Goal: Go to known website: Access a specific website the user already knows

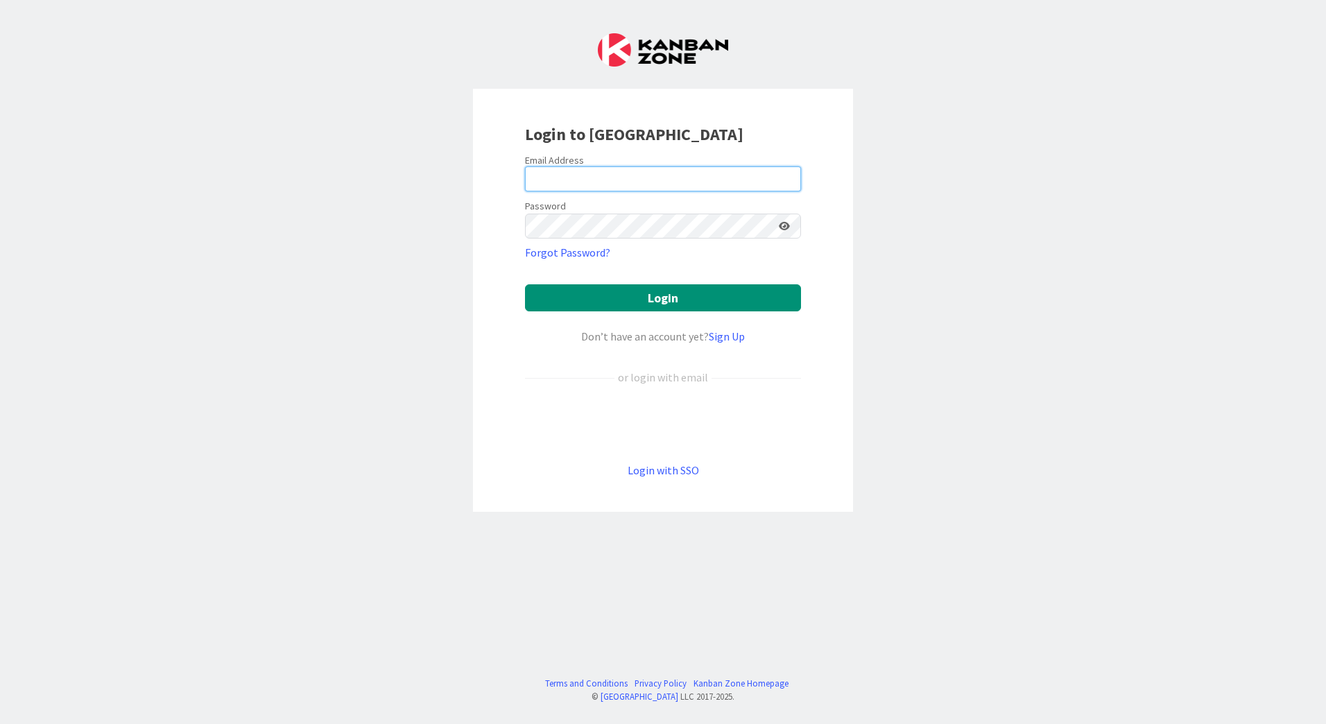
click at [594, 177] on input "email" at bounding box center [663, 178] width 276 height 25
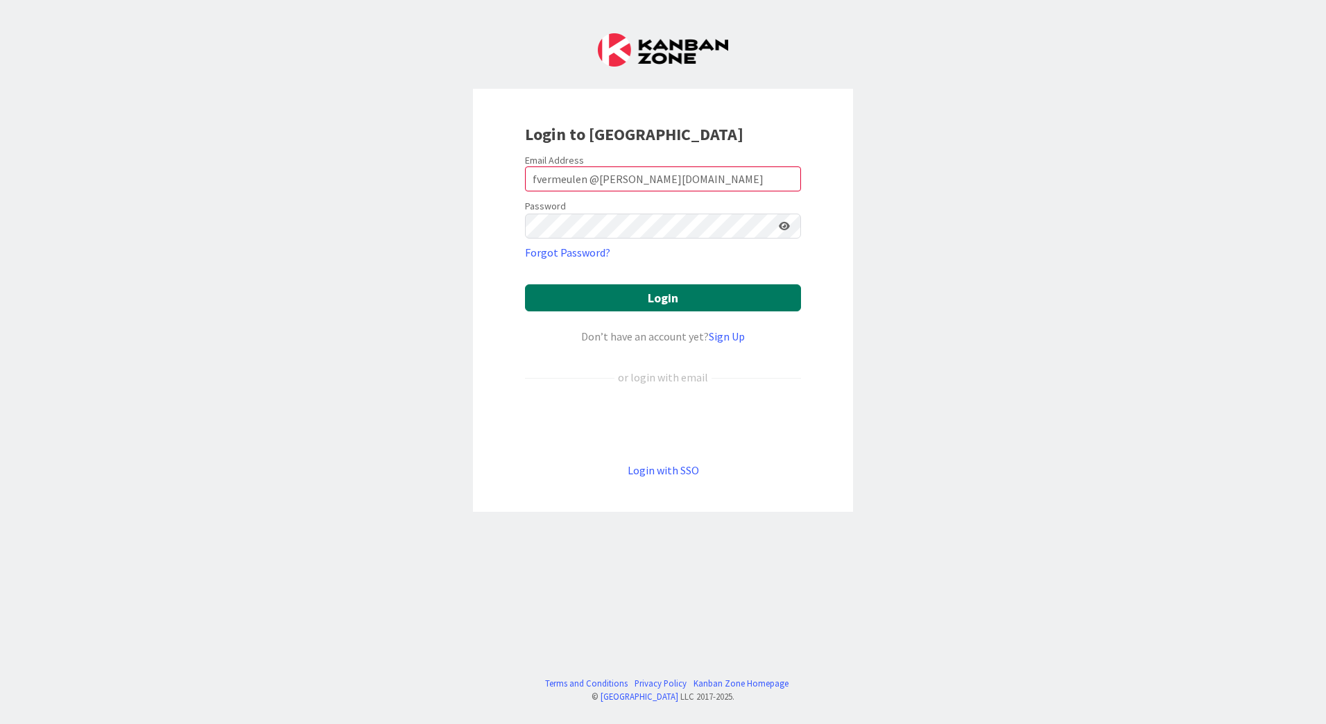
click at [695, 295] on button "Login" at bounding box center [663, 297] width 276 height 27
click at [735, 210] on div "Password" at bounding box center [663, 218] width 276 height 42
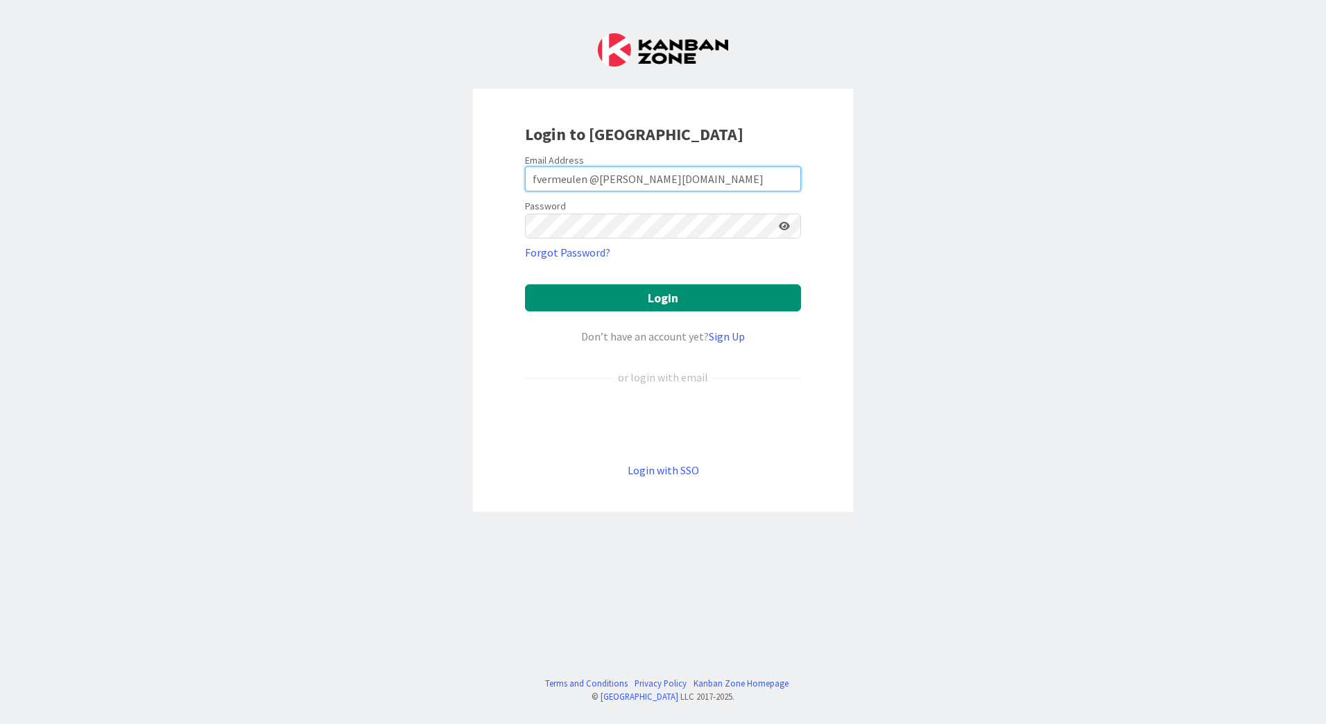
click at [582, 180] on input "fvermeulen @huisman-nl.com" at bounding box center [663, 178] width 276 height 25
click at [587, 180] on input "fvermeulen @huisman-nl.com" at bounding box center [663, 178] width 276 height 25
type input "fvermeulen@huisman-nl.com"
click at [525, 284] on button "Login" at bounding box center [663, 297] width 276 height 27
